Goal: Task Accomplishment & Management: Manage account settings

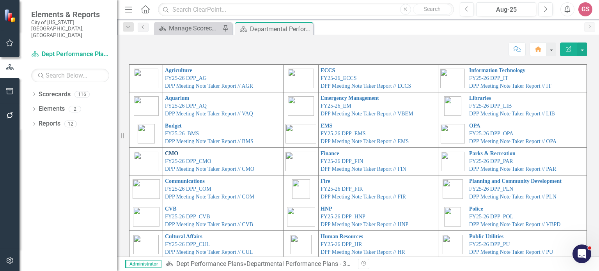
click at [165, 152] on link "CMO" at bounding box center [171, 153] width 13 height 6
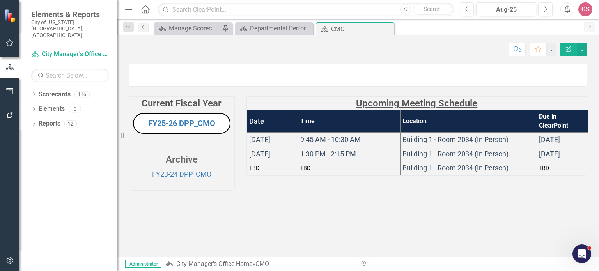
scroll to position [18, 0]
click at [181, 128] on link "FY25-26 DPP_CMO" at bounding box center [181, 122] width 67 height 9
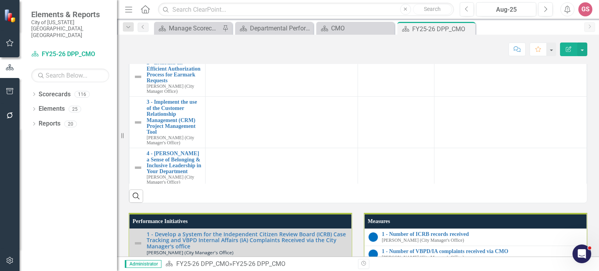
scroll to position [12, 0]
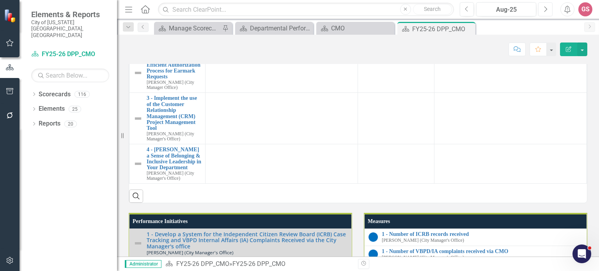
click at [546, 8] on icon "button" at bounding box center [545, 8] width 3 height 5
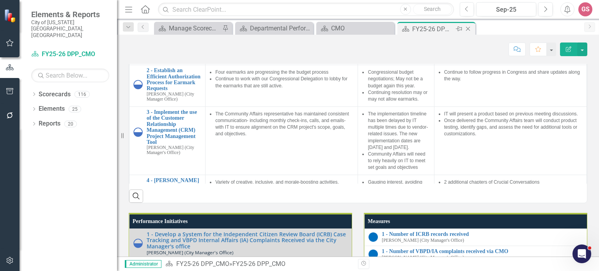
click at [469, 29] on icon "Close" at bounding box center [468, 29] width 8 height 6
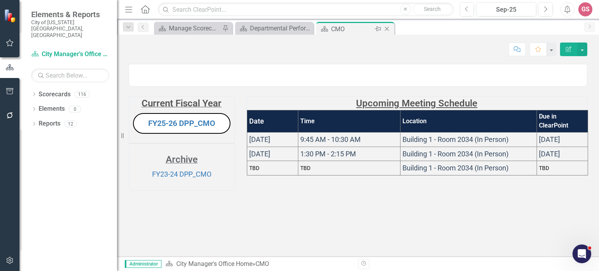
click at [384, 28] on icon "Close" at bounding box center [387, 29] width 8 height 6
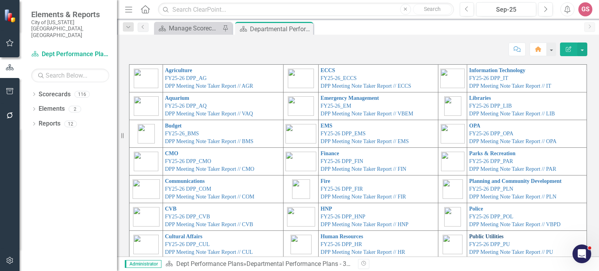
click at [469, 235] on link "Public Utilities" at bounding box center [486, 236] width 34 height 6
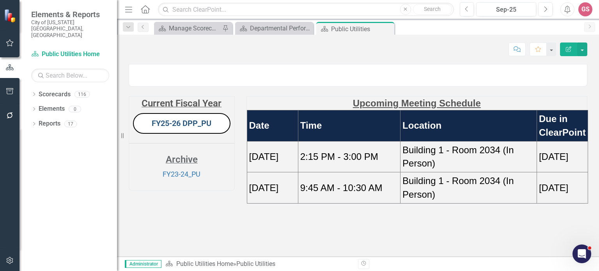
click at [179, 128] on link "FY25-26 DPP_PU" at bounding box center [182, 122] width 60 height 9
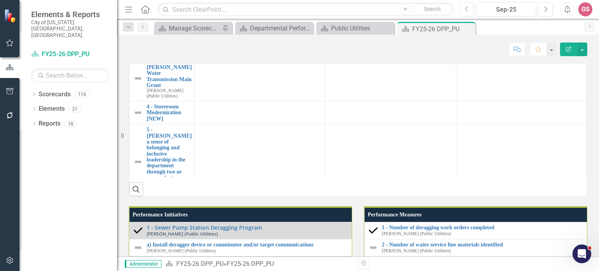
scroll to position [709, 0]
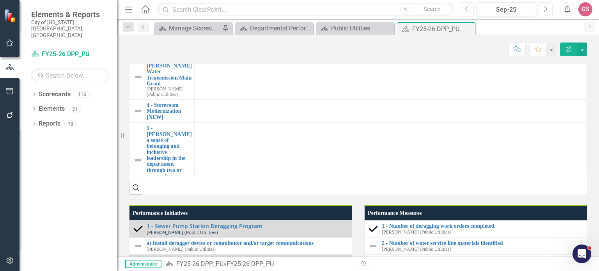
click at [546, 11] on icon "button" at bounding box center [545, 8] width 3 height 5
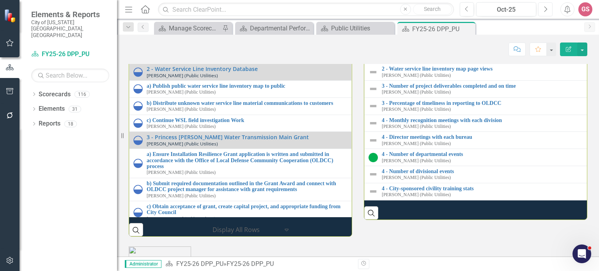
scroll to position [978, 0]
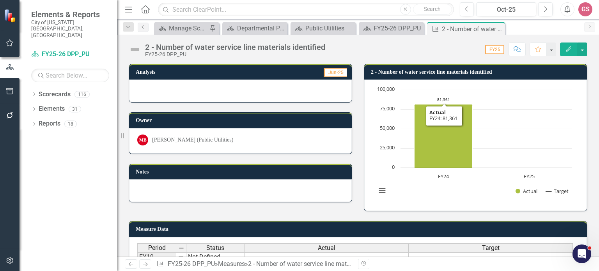
scroll to position [87, 0]
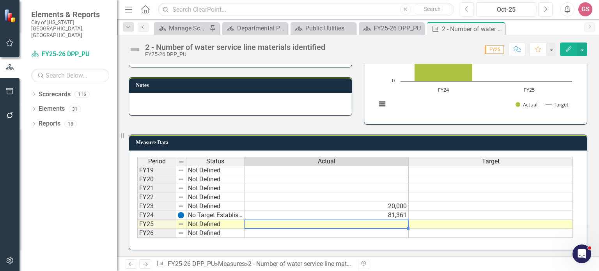
click at [392, 224] on td at bounding box center [326, 224] width 164 height 9
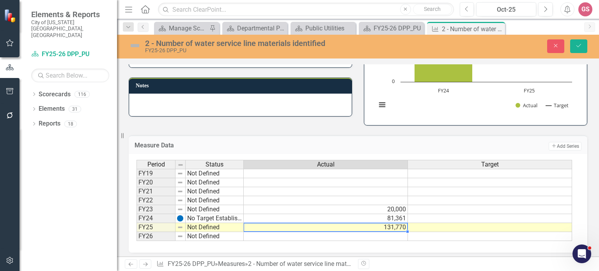
type textarea "131770"
click at [461, 207] on td at bounding box center [490, 209] width 165 height 9
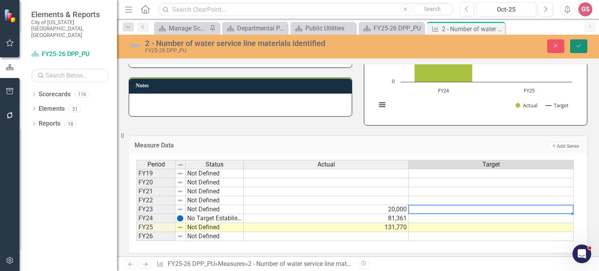
click at [578, 43] on icon "Save" at bounding box center [578, 45] width 7 height 5
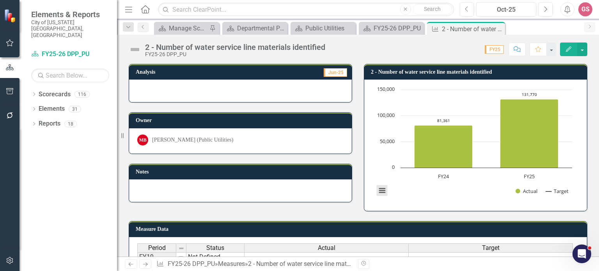
click at [380, 192] on button "View chart menu, Chart" at bounding box center [381, 190] width 11 height 11
click at [587, 47] on button "button" at bounding box center [582, 49] width 10 height 14
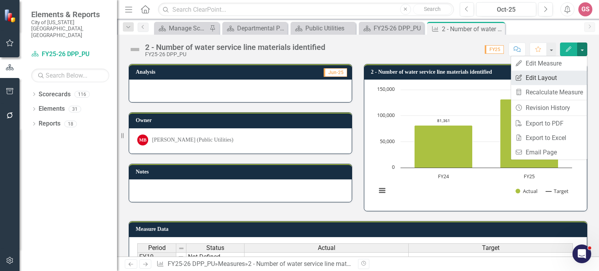
click at [549, 76] on link "Edit Report Edit Layout" at bounding box center [549, 78] width 76 height 14
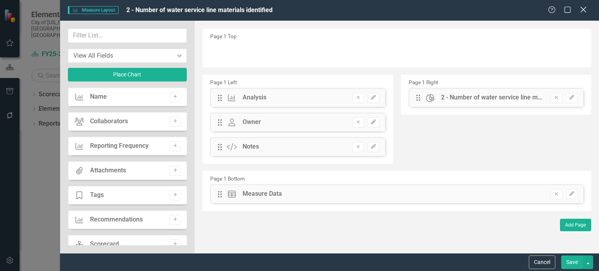
click at [581, 11] on icon "Close" at bounding box center [583, 9] width 10 height 7
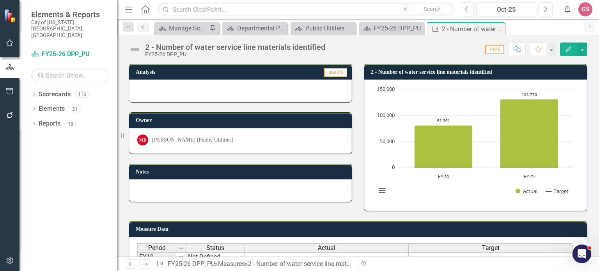
click at [568, 49] on icon "Edit" at bounding box center [568, 48] width 7 height 5
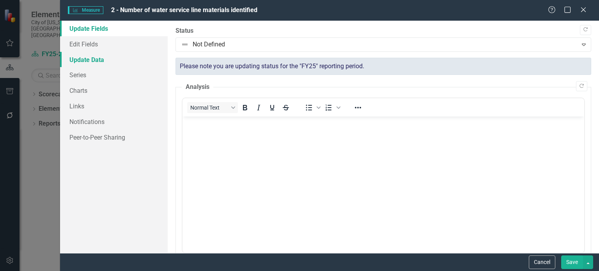
scroll to position [0, 0]
click at [78, 90] on link "Charts" at bounding box center [114, 91] width 108 height 16
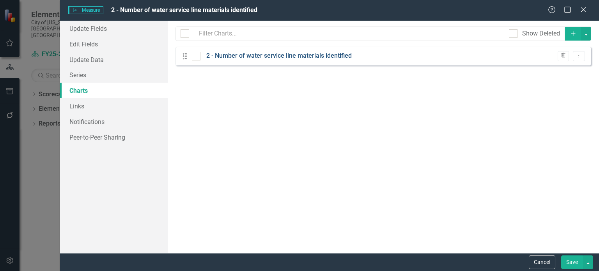
click at [262, 56] on link "2 - Number of water service line materials identified" at bounding box center [278, 55] width 145 height 9
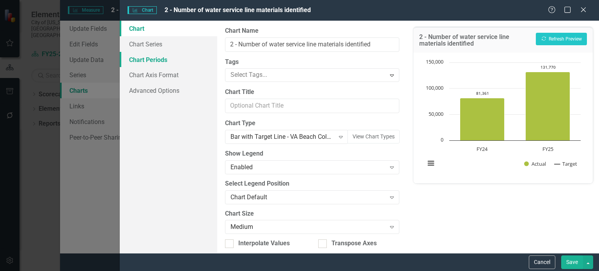
click at [154, 60] on link "Chart Periods" at bounding box center [168, 60] width 97 height 16
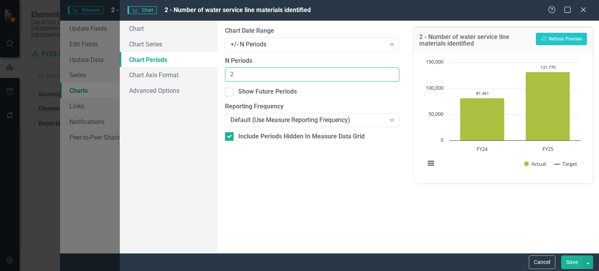
type input "2"
click at [391, 72] on input "2" at bounding box center [312, 74] width 174 height 14
click at [553, 39] on button "Recalculate Refresh Preview" at bounding box center [560, 39] width 51 height 12
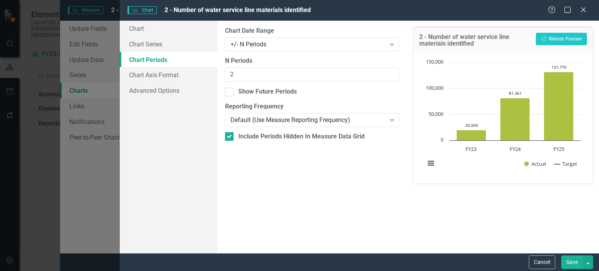
click at [580, 262] on button "Save" at bounding box center [572, 262] width 22 height 14
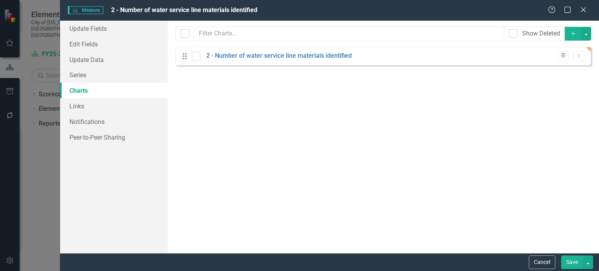
click at [569, 261] on button "Save" at bounding box center [572, 262] width 22 height 14
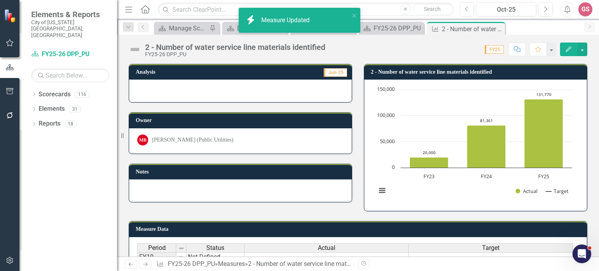
click at [134, 48] on img at bounding box center [135, 49] width 12 height 12
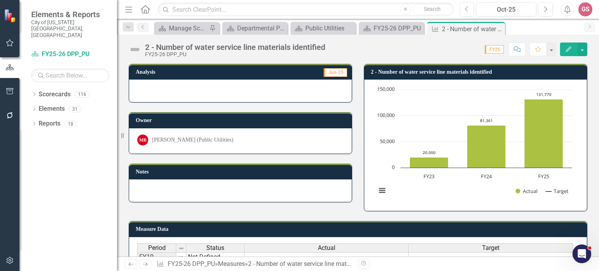
click at [134, 48] on img at bounding box center [135, 49] width 12 height 12
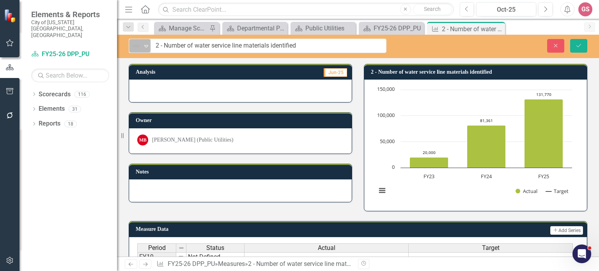
click at [143, 44] on icon "Expand" at bounding box center [146, 46] width 8 height 6
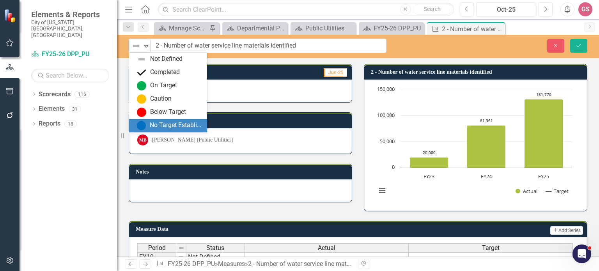
click at [160, 124] on div "No Target Established" at bounding box center [176, 125] width 52 height 9
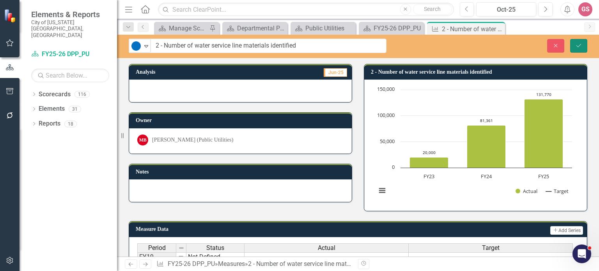
click at [581, 45] on icon "Save" at bounding box center [578, 45] width 7 height 5
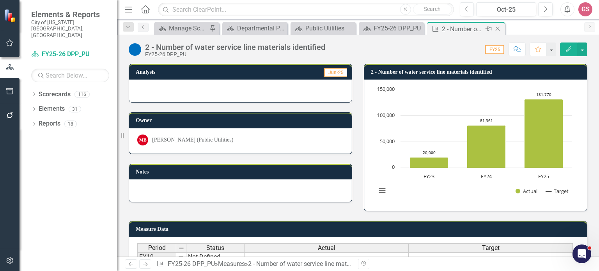
click at [499, 28] on icon "Close" at bounding box center [497, 29] width 8 height 6
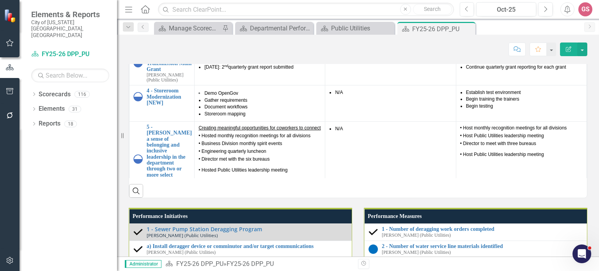
scroll to position [30, 0]
